Goal: Complete application form

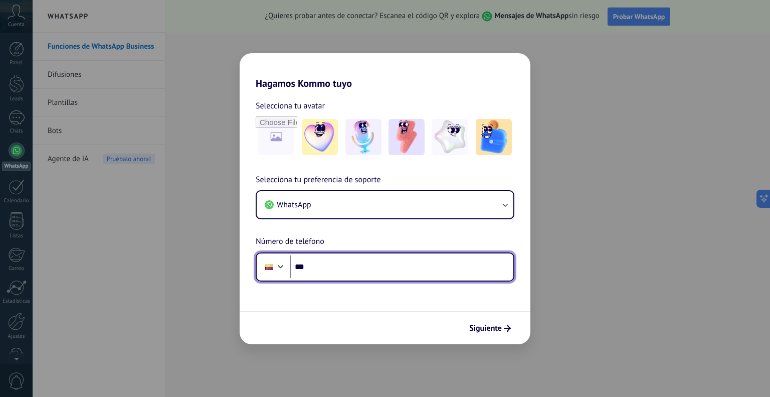
click at [317, 269] on input "***" at bounding box center [402, 266] width 224 height 23
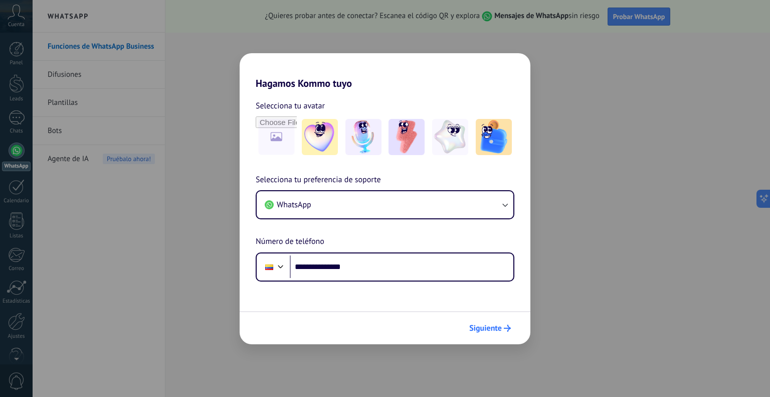
click at [494, 325] on span "Siguiente" at bounding box center [485, 328] width 33 height 7
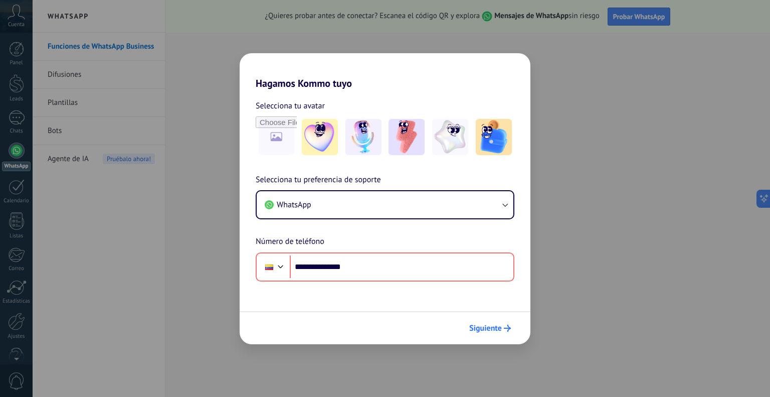
click at [489, 326] on span "Siguiente" at bounding box center [485, 328] width 33 height 7
click at [492, 325] on span "Siguiente" at bounding box center [485, 328] width 33 height 7
click at [490, 326] on span "Siguiente" at bounding box center [485, 328] width 33 height 7
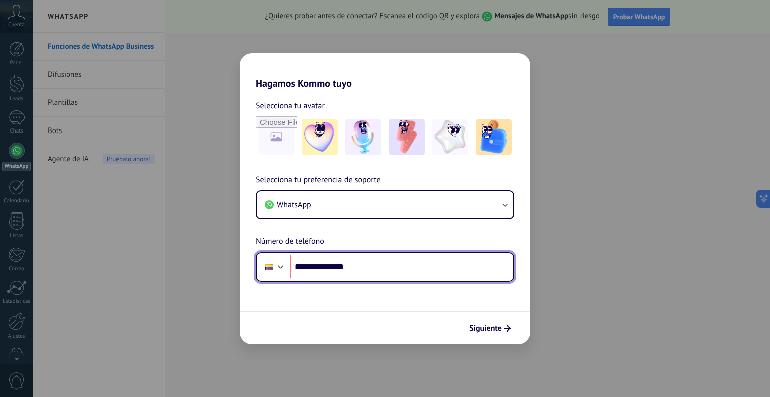
drag, startPoint x: 311, startPoint y: 266, endPoint x: 431, endPoint y: 266, distance: 119.9
click at [431, 266] on input "**********" at bounding box center [402, 266] width 224 height 23
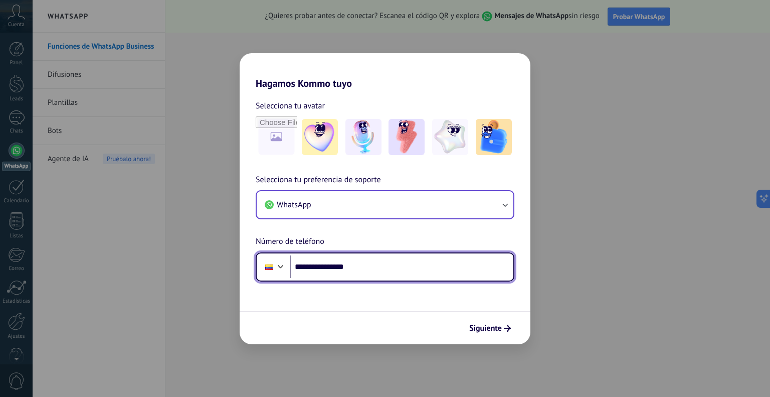
type input "**********"
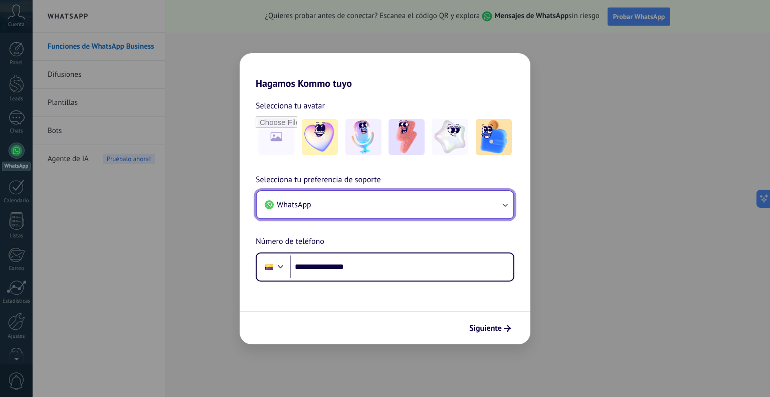
click at [502, 204] on icon "button" at bounding box center [505, 205] width 10 height 10
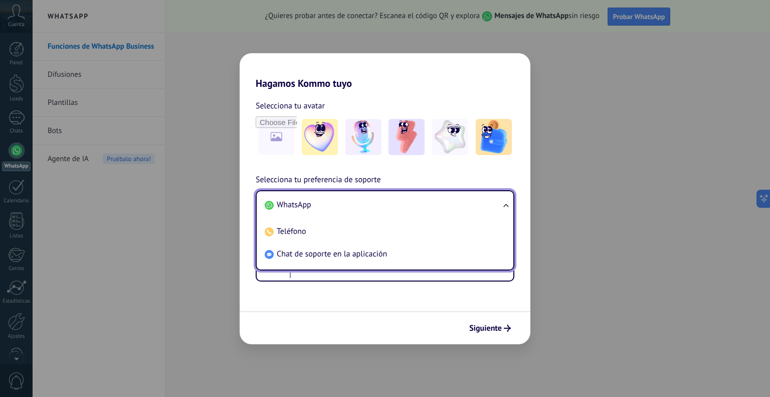
click at [298, 205] on span "WhatsApp" at bounding box center [294, 205] width 35 height 10
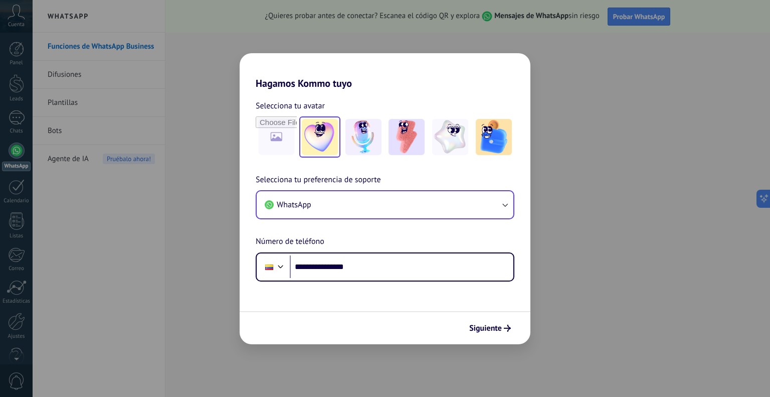
click at [329, 141] on img at bounding box center [320, 137] width 36 height 36
click at [369, 139] on img at bounding box center [364, 137] width 36 height 36
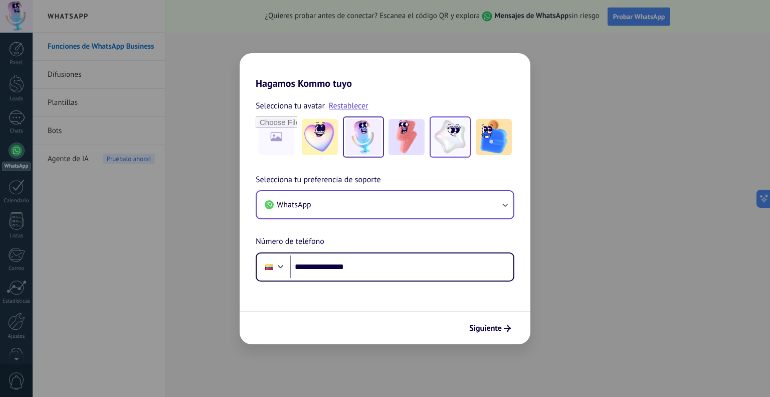
click at [437, 139] on img at bounding box center [450, 137] width 36 height 36
click at [491, 327] on span "Siguiente" at bounding box center [485, 328] width 33 height 7
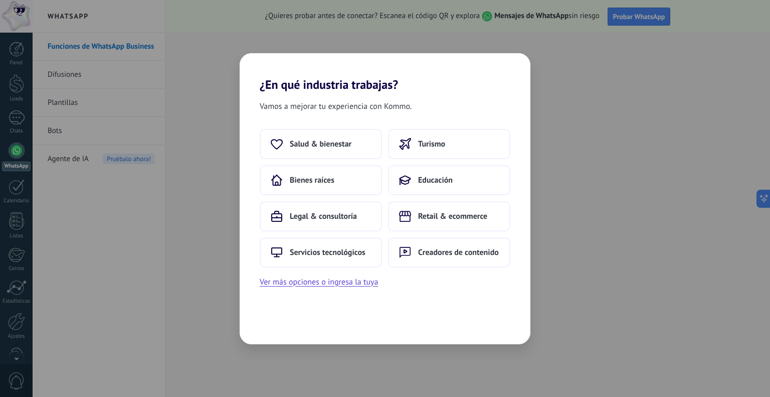
click at [616, 121] on div "¿En qué industria trabajas? Vamos a mejorar tu experiencia con Kommo. Salud & b…" at bounding box center [385, 198] width 770 height 397
click at [592, 109] on div "¿En qué industria trabajas? Vamos a mejorar tu experiencia con Kommo. Salud & b…" at bounding box center [385, 198] width 770 height 397
